Goal: Transaction & Acquisition: Obtain resource

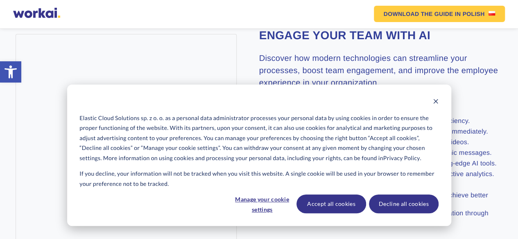
click at [434, 96] on div "Elastic Cloud Solutions sp. z o. o. as a personal data administrator processes …" at bounding box center [259, 156] width 384 height 142
click at [429, 100] on div "Cookie banner" at bounding box center [258, 102] width 359 height 10
click at [432, 100] on div "Cookie banner" at bounding box center [258, 102] width 359 height 10
click at [436, 103] on icon "Dismiss cookie banner" at bounding box center [436, 102] width 6 height 6
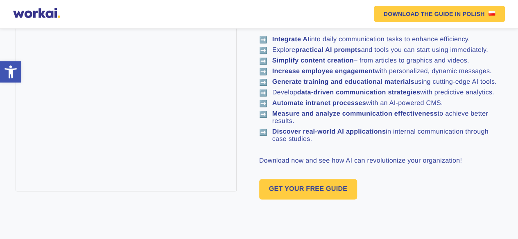
scroll to position [645, 0]
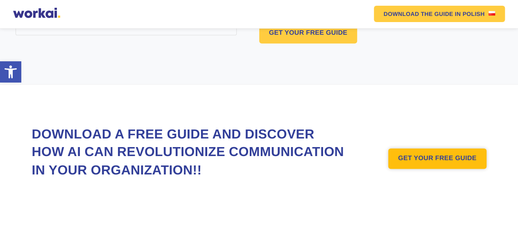
click at [414, 149] on link "GET YOUR FREE GUIDE" at bounding box center [437, 159] width 98 height 20
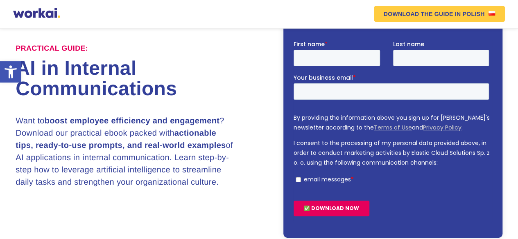
scroll to position [71, 0]
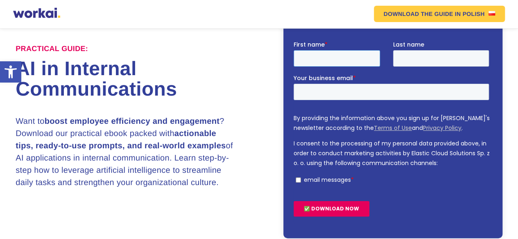
drag, startPoint x: 337, startPoint y: 58, endPoint x: 359, endPoint y: 63, distance: 22.2
click at [337, 58] on input "First name *" at bounding box center [337, 58] width 86 height 16
type input "[PERSON_NAME]"
click at [417, 66] on input "Last name" at bounding box center [441, 58] width 96 height 16
type input "[PERSON_NAME]"
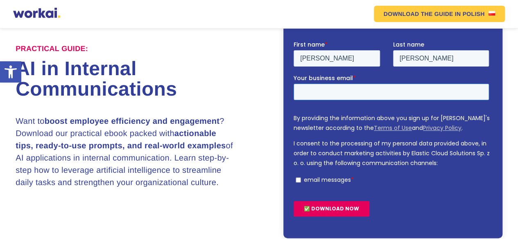
click at [409, 92] on input "Your business email *" at bounding box center [391, 92] width 195 height 16
type input "[EMAIL_ADDRESS][DOMAIN_NAME]"
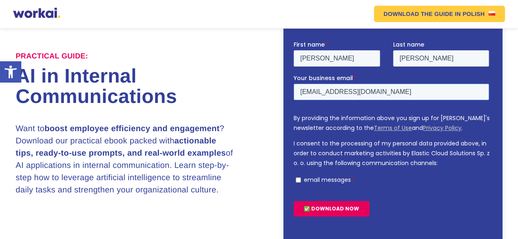
scroll to position [79, 0]
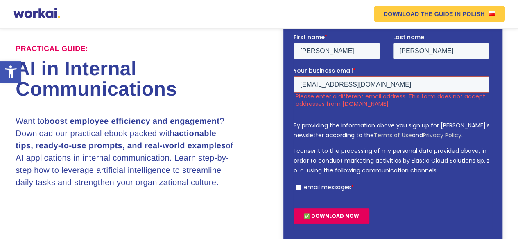
drag, startPoint x: 412, startPoint y: 84, endPoint x: 268, endPoint y: 73, distance: 144.5
click at [294, 73] on html "First name * [PERSON_NAME] Last name [PERSON_NAME] Your business email * [EMAIL…" at bounding box center [393, 136] width 199 height 206
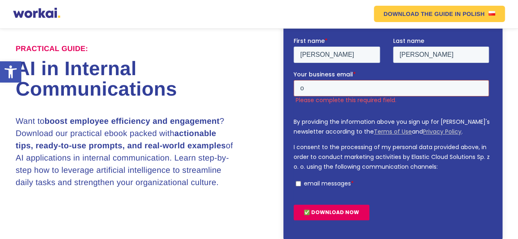
scroll to position [71, 0]
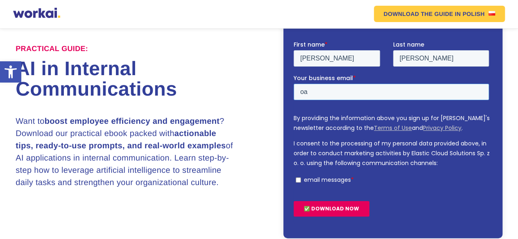
type input "o"
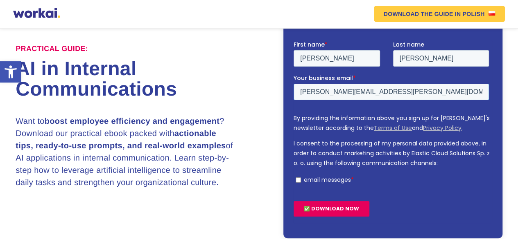
type input "[PERSON_NAME][EMAIL_ADDRESS][PERSON_NAME][DOMAIN_NAME]"
click at [332, 183] on p "email messages" at bounding box center [327, 180] width 47 height 8
click at [301, 183] on input "email messages *" at bounding box center [298, 180] width 5 height 5
checkbox input "true"
click at [352, 208] on input "✅ DOWNLOAD NOW" at bounding box center [332, 209] width 76 height 16
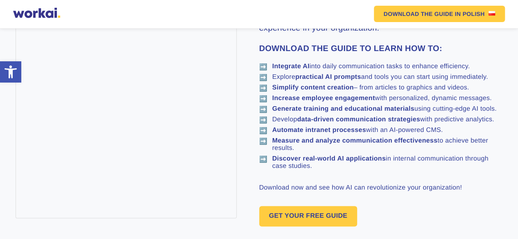
scroll to position [440, 0]
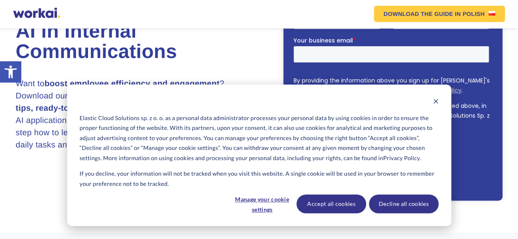
scroll to position [155, 0]
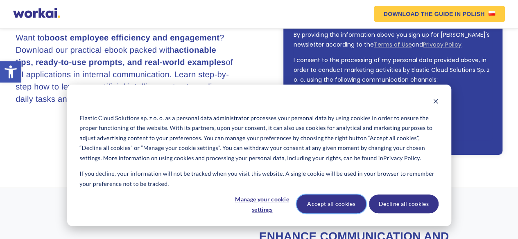
click at [357, 205] on button "Accept all cookies" at bounding box center [331, 204] width 70 height 19
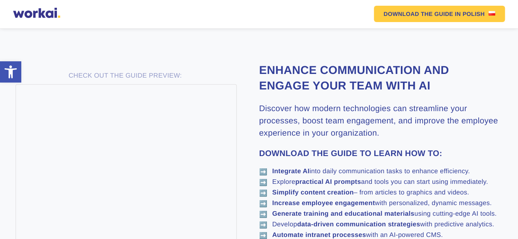
scroll to position [319, 0]
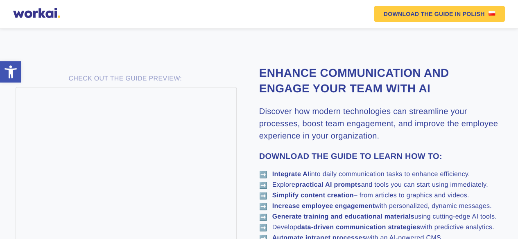
click at [332, 161] on strong "DOWNLOAD THE GUIDE TO LEARN HOW TO:" at bounding box center [350, 156] width 183 height 9
